Goal: Navigation & Orientation: Find specific page/section

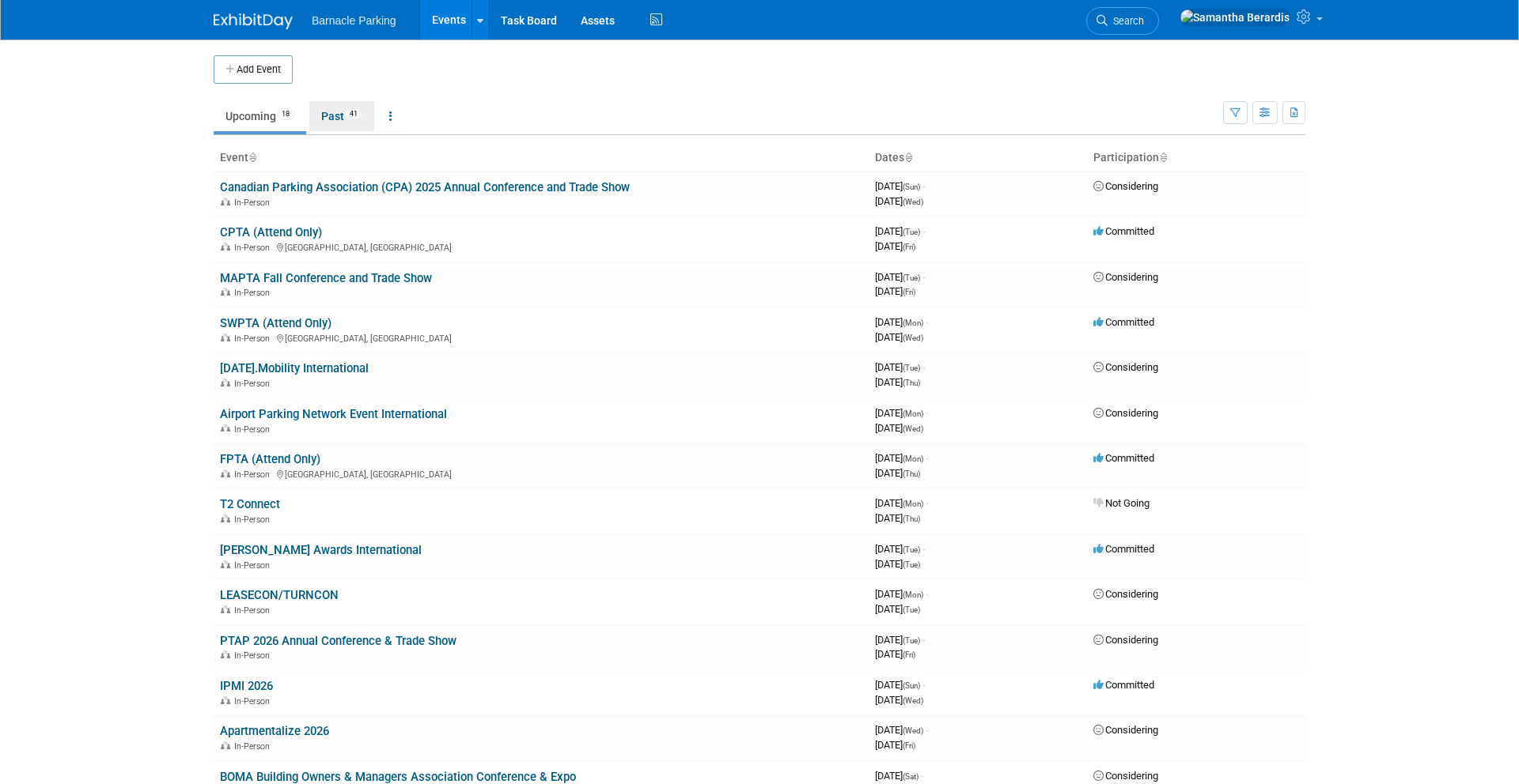
click at [346, 124] on link "Past 41" at bounding box center [341, 116] width 65 height 30
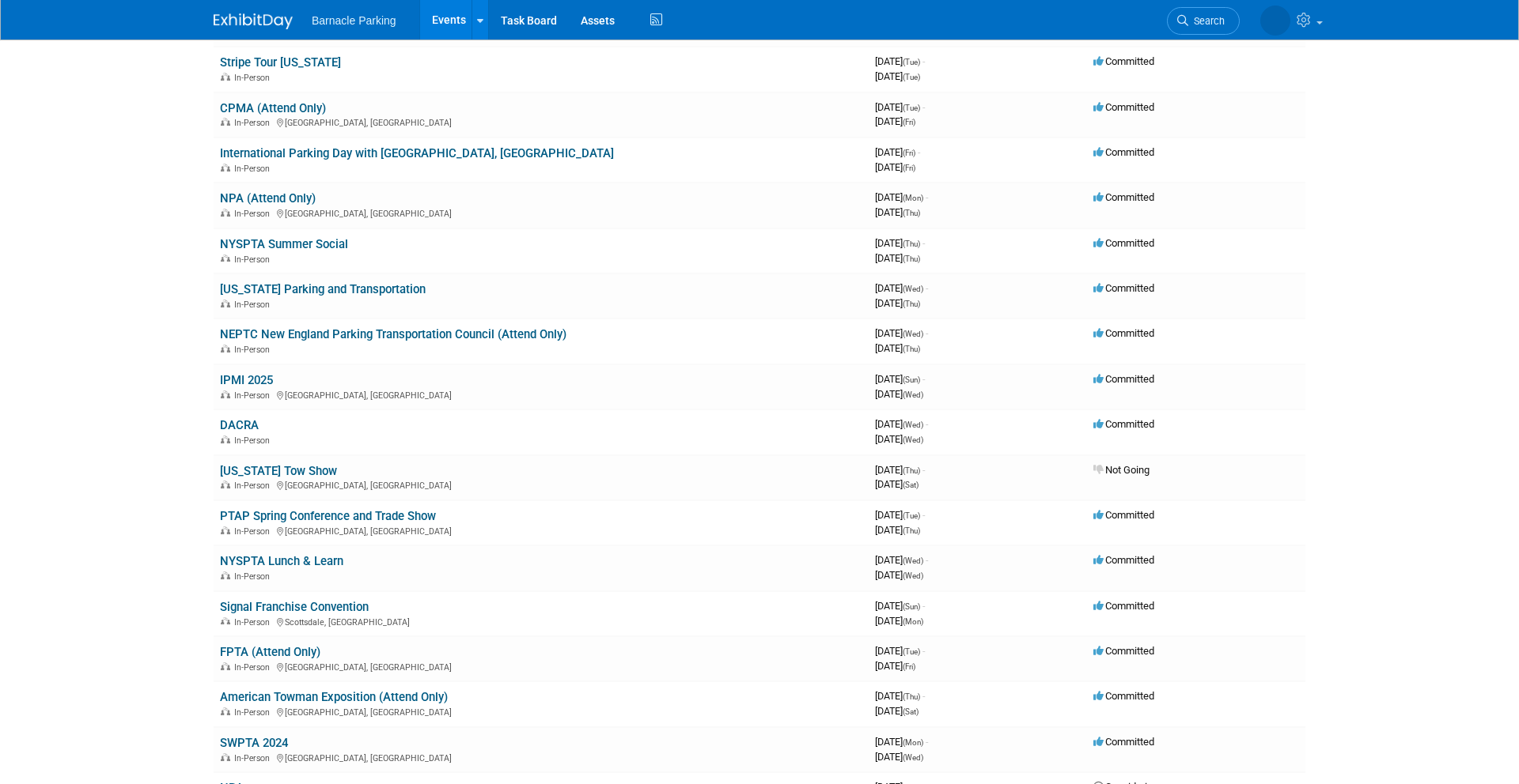
scroll to position [405, 0]
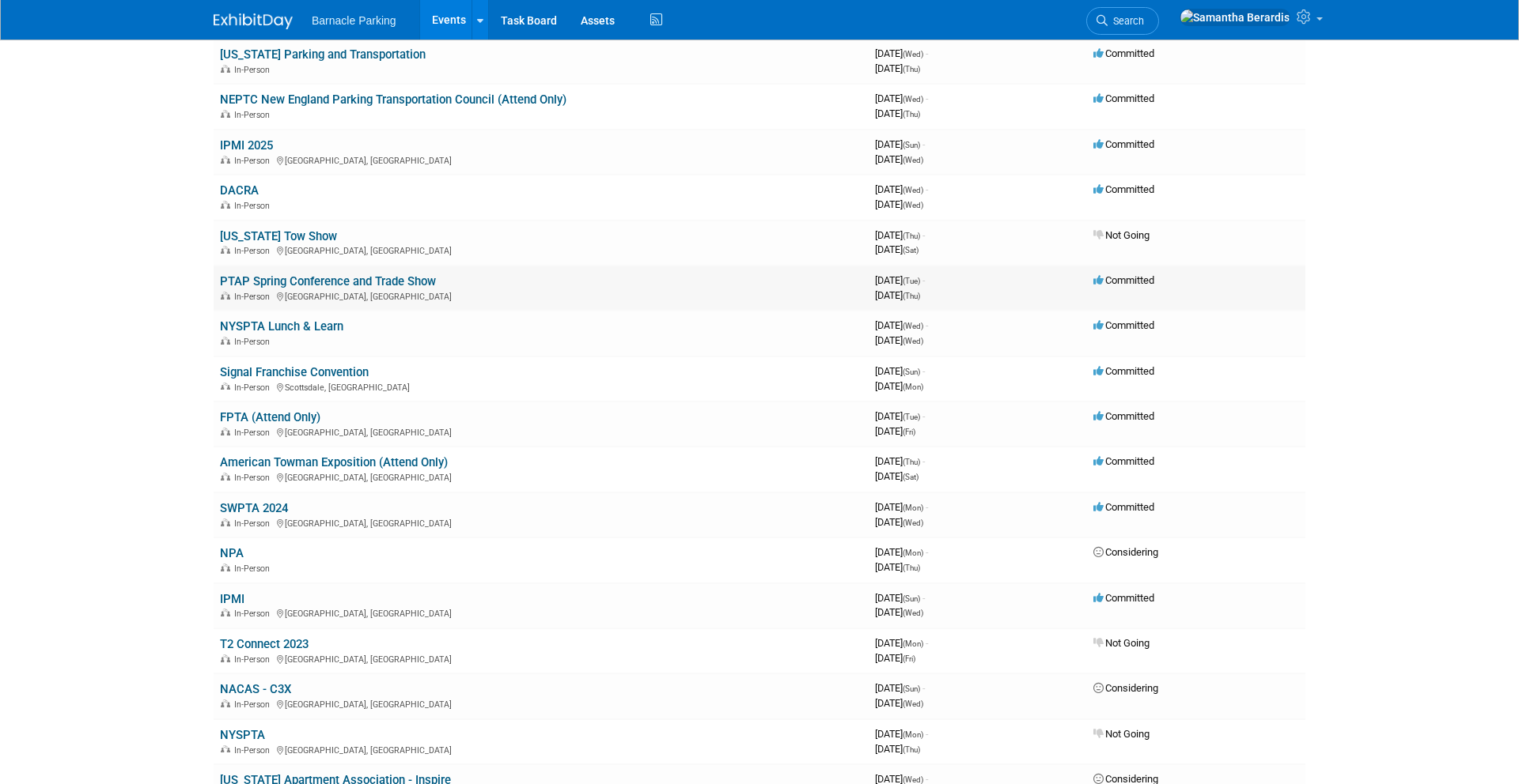
click at [326, 279] on link "PTAP Spring Conference and Trade Show" at bounding box center [327, 281] width 216 height 15
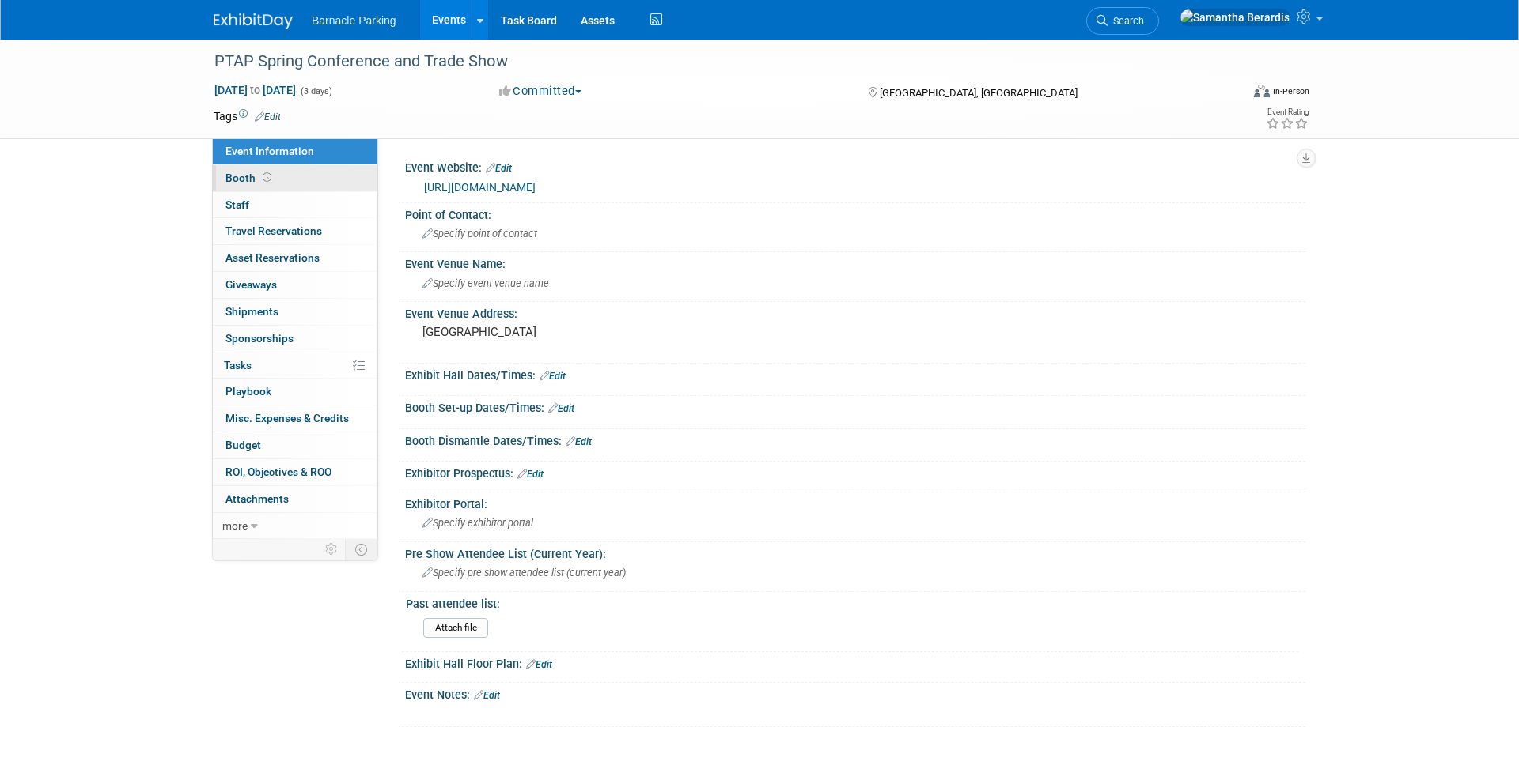
click at [250, 179] on span "Booth" at bounding box center [249, 178] width 49 height 13
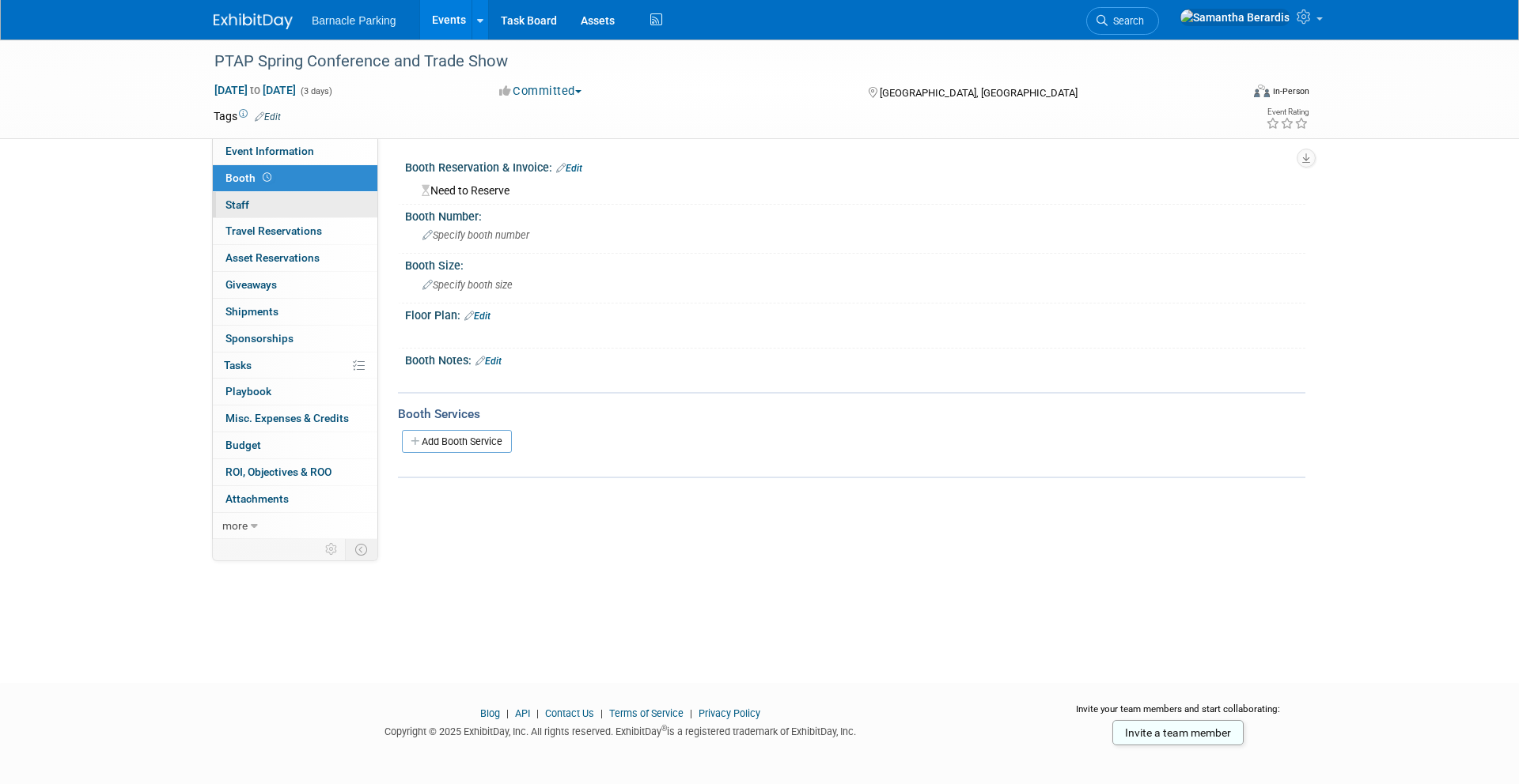
click at [253, 199] on link "0 Staff 0" at bounding box center [295, 205] width 164 height 26
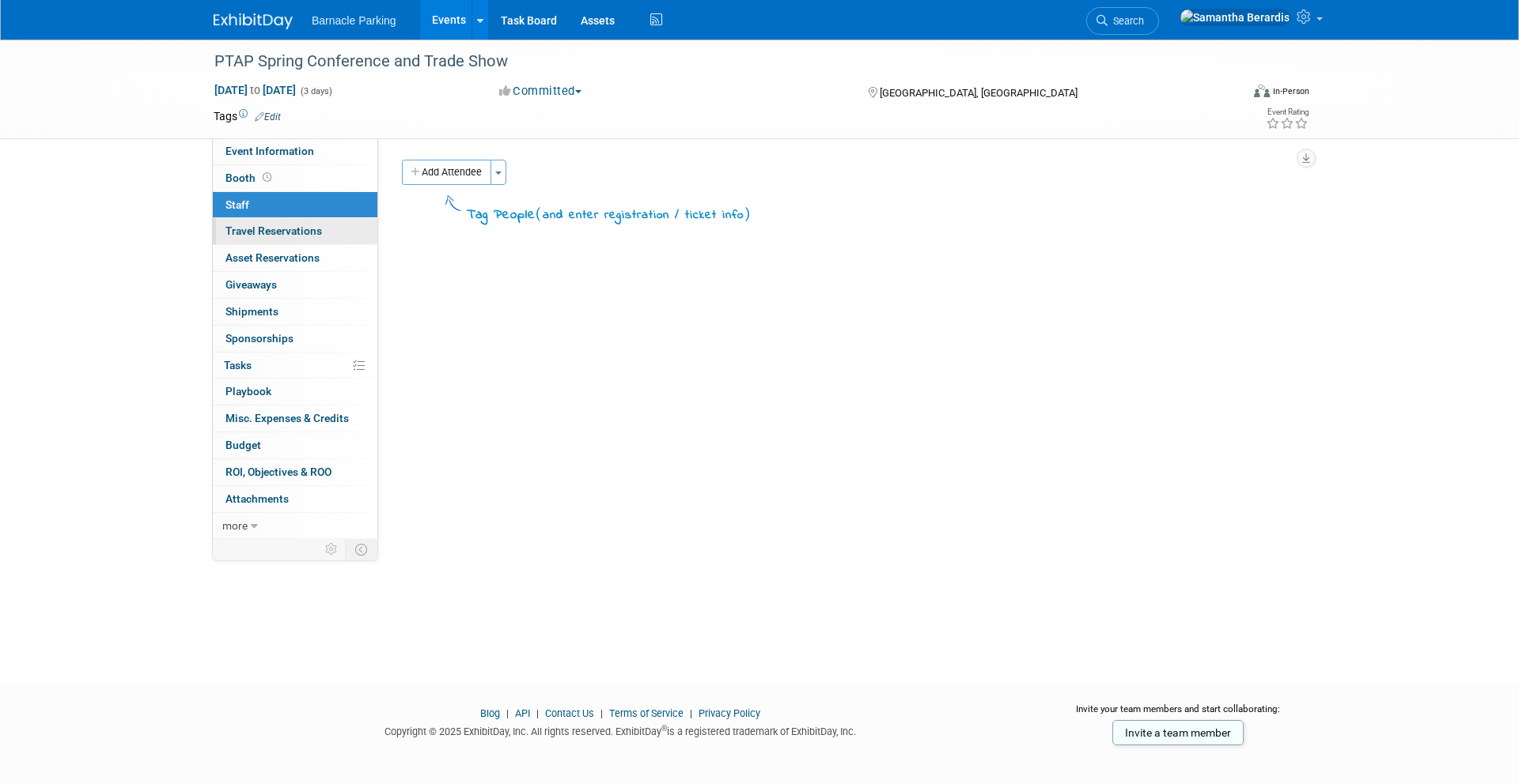
click at [255, 237] on link "0 Travel Reservations 0" at bounding box center [295, 231] width 164 height 26
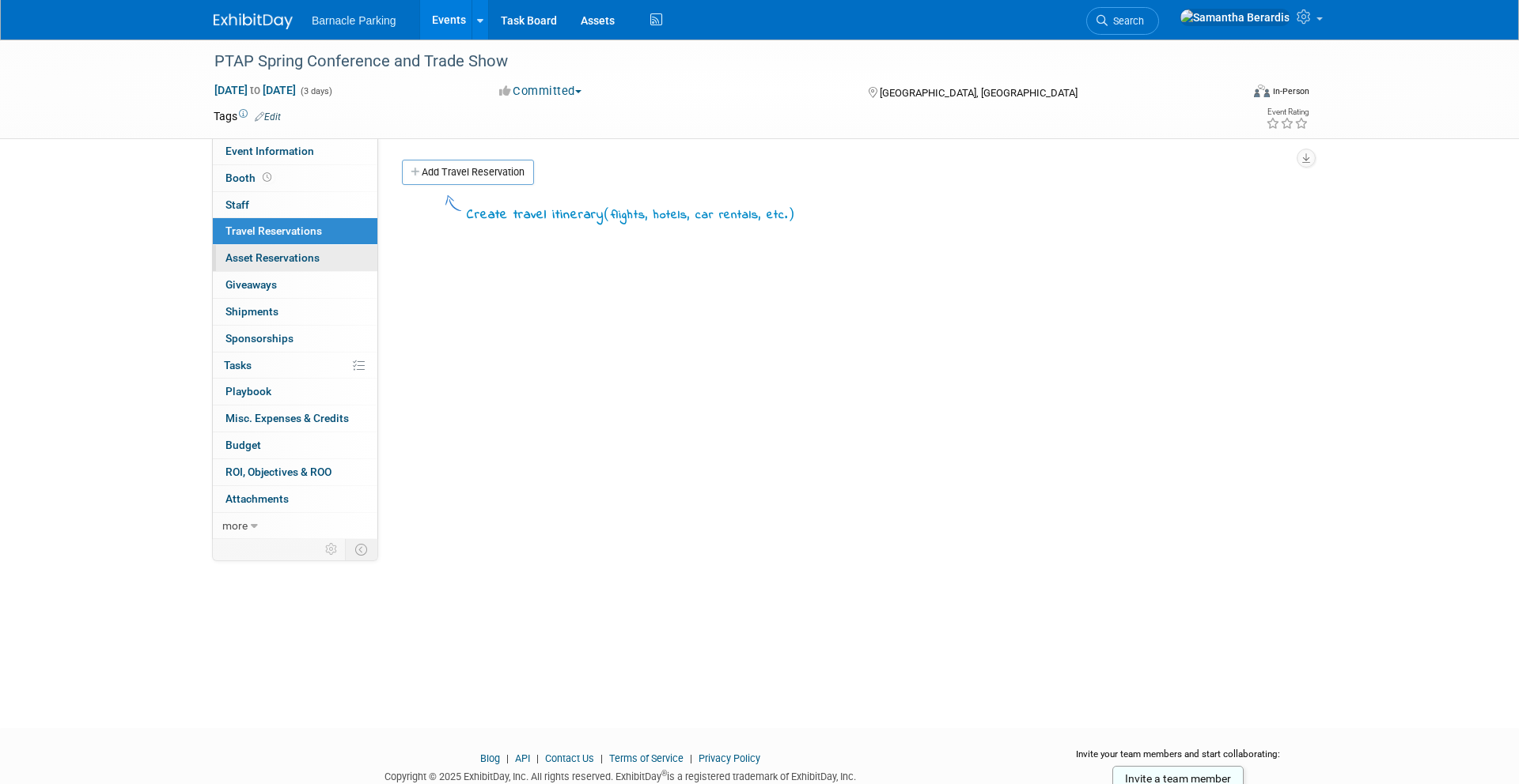
click at [259, 257] on span "Asset Reservations 0" at bounding box center [272, 257] width 94 height 13
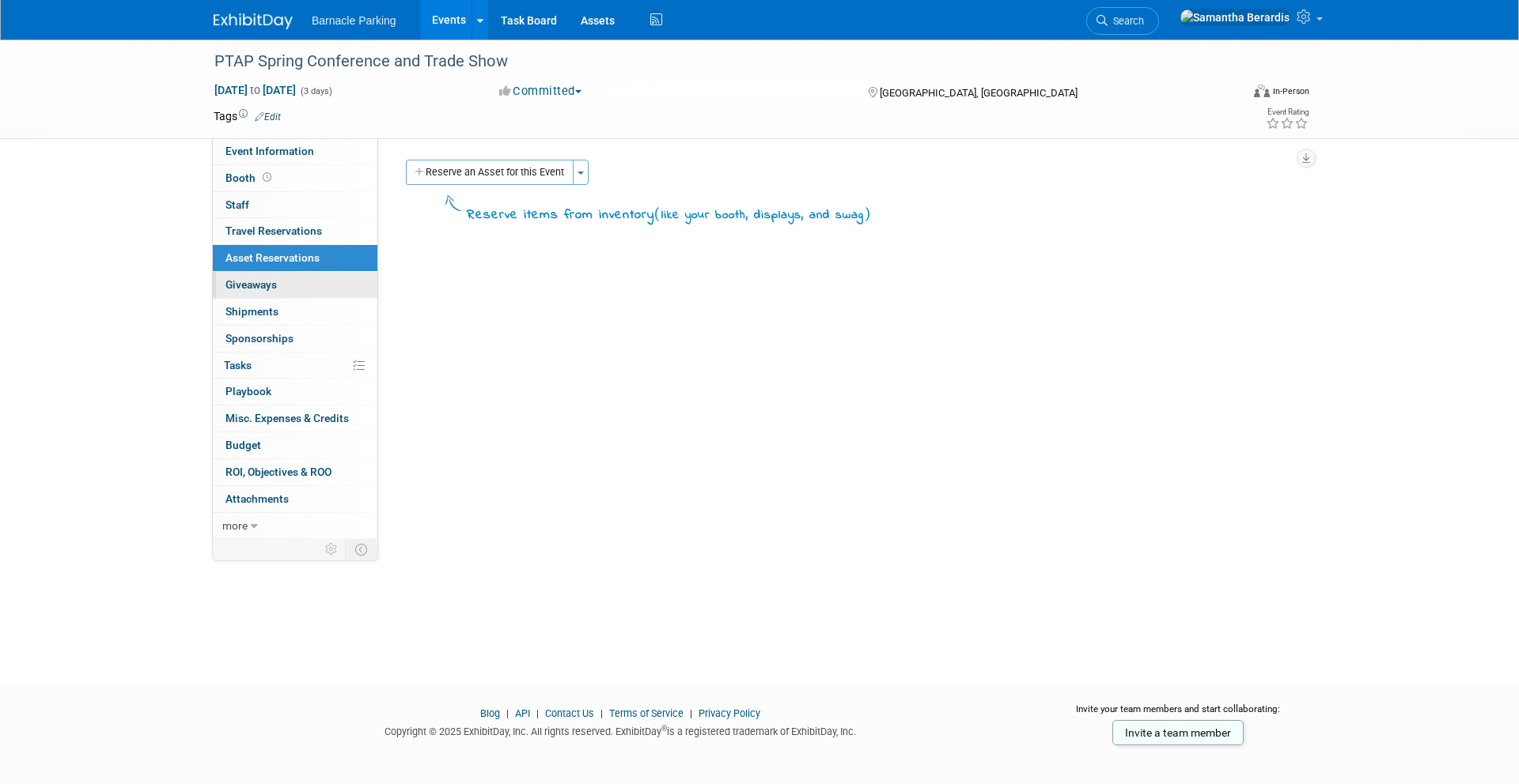
click at [259, 284] on span "Giveaways 0" at bounding box center [250, 284] width 51 height 13
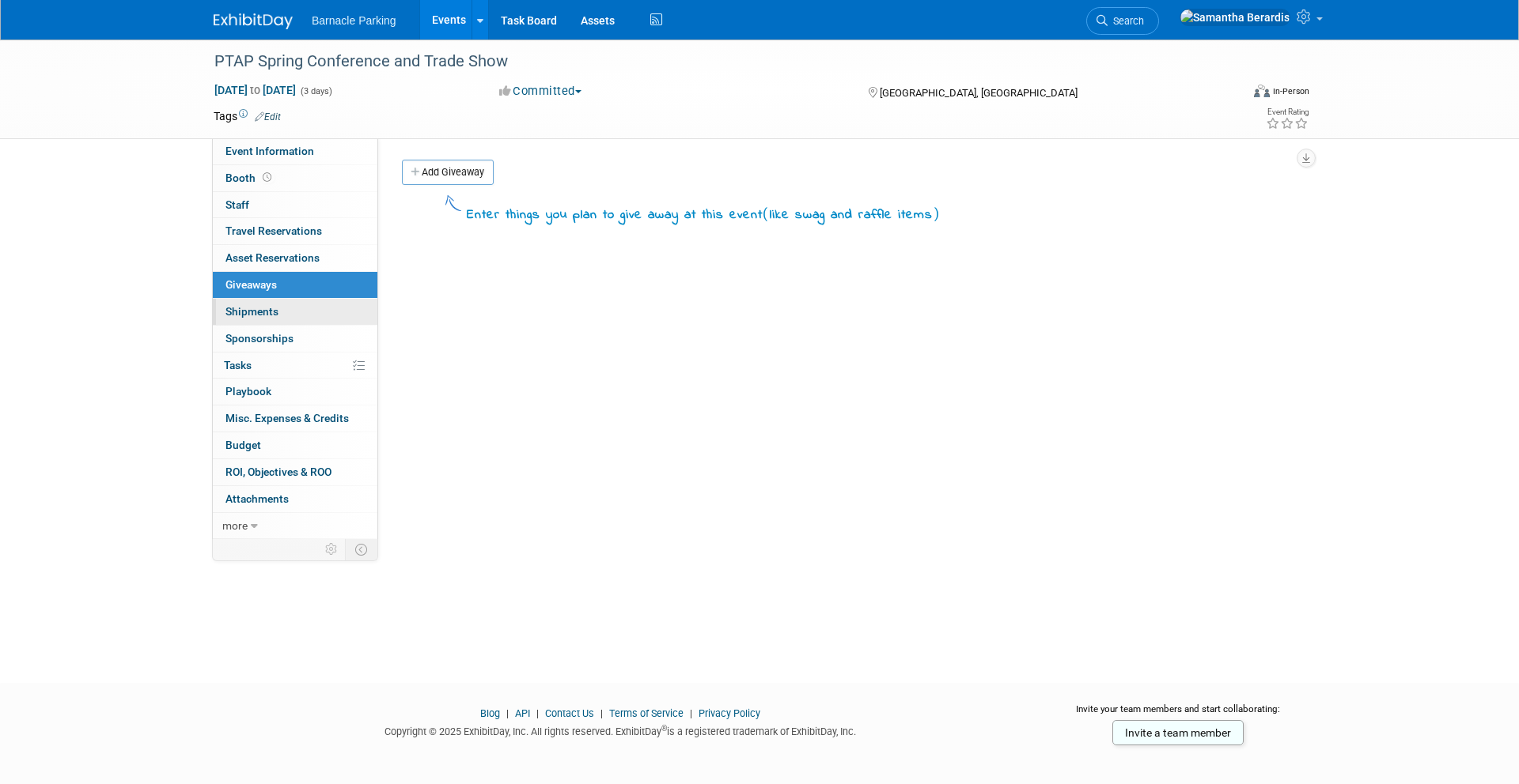
click at [249, 308] on span "Shipments 0" at bounding box center [251, 311] width 53 height 13
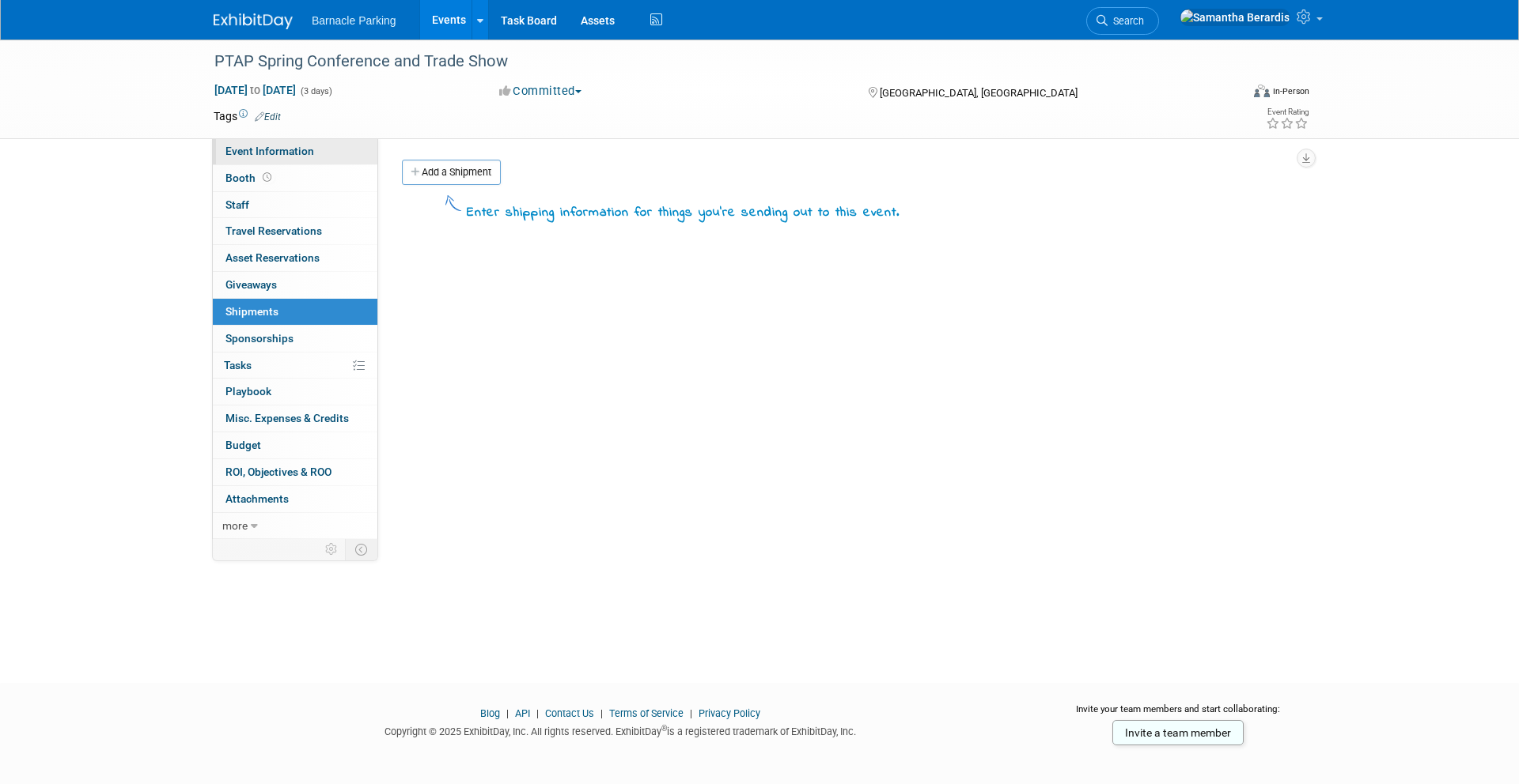
click at [244, 152] on span "Event Information" at bounding box center [270, 151] width 89 height 13
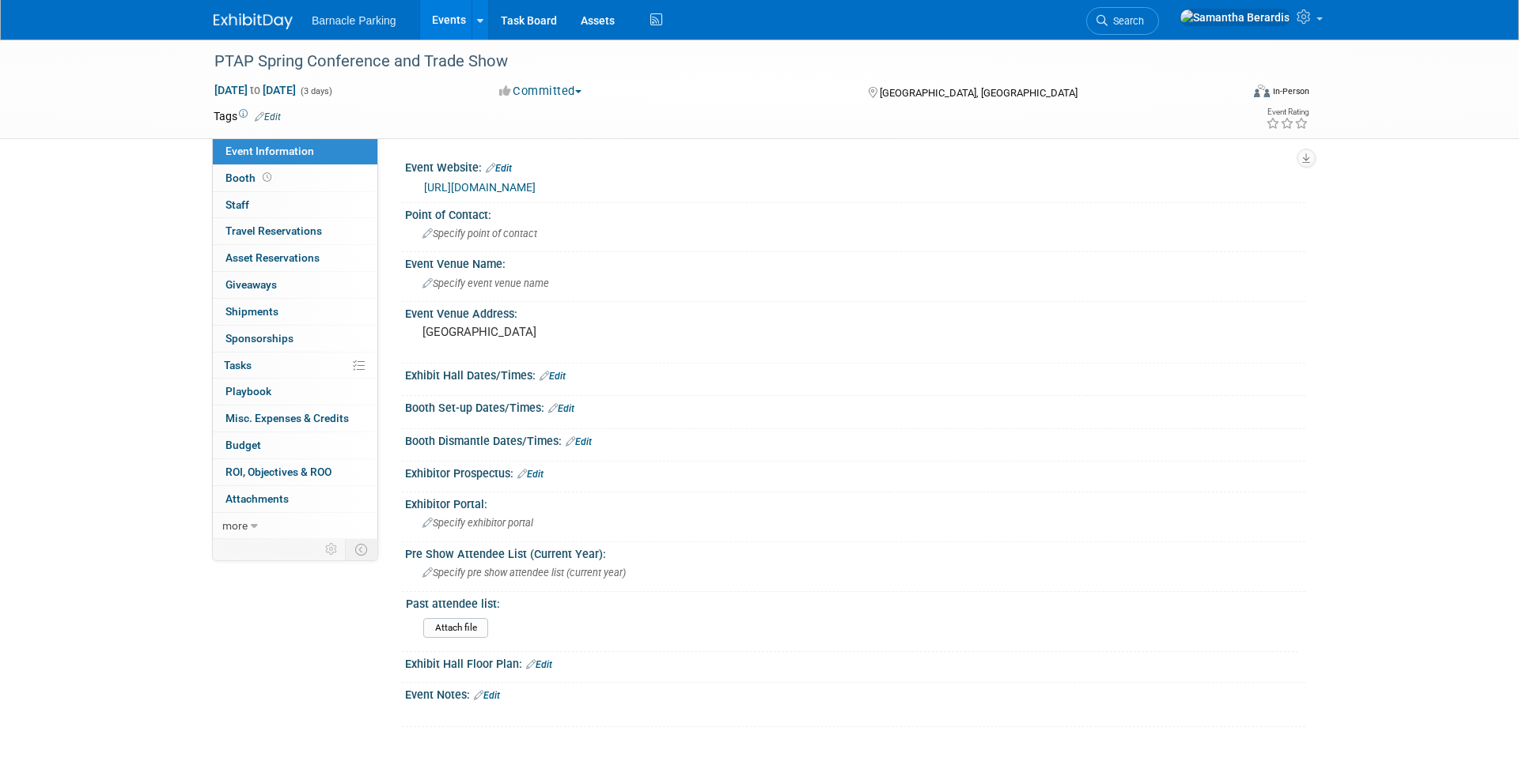
click at [536, 189] on link "[URL][DOMAIN_NAME]" at bounding box center [479, 187] width 111 height 13
drag, startPoint x: 1049, startPoint y: 146, endPoint x: 1038, endPoint y: 142, distance: 11.7
click at [1049, 146] on div "Event Website: Edit [URL][DOMAIN_NAME] Point of Contact: Specify point of conta…" at bounding box center [841, 338] width 927 height 401
click at [441, 19] on link "Events" at bounding box center [449, 19] width 58 height 40
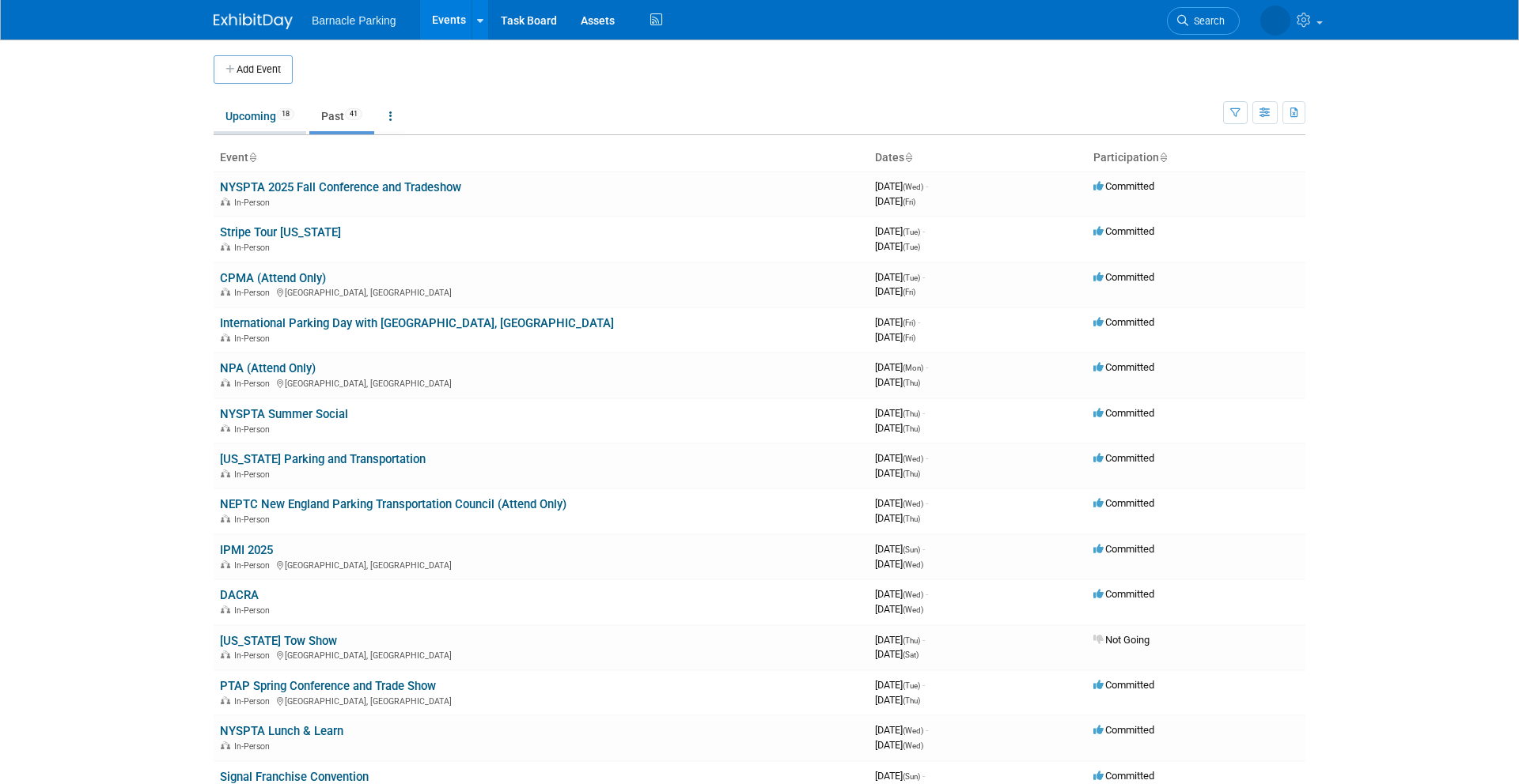
click at [256, 127] on link "Upcoming 18" at bounding box center [260, 116] width 93 height 30
